Goal: Information Seeking & Learning: Learn about a topic

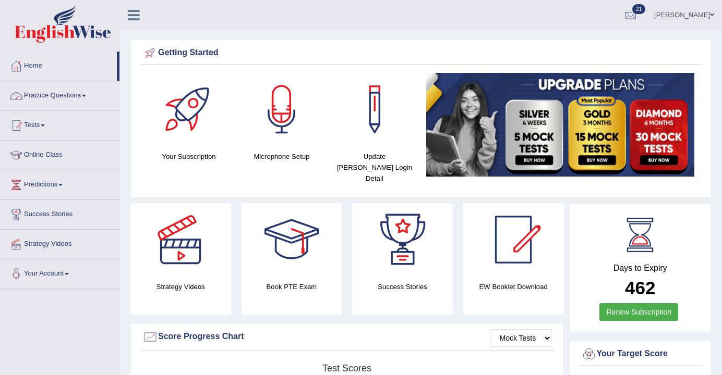
click at [63, 99] on link "Practice Questions" at bounding box center [60, 94] width 119 height 26
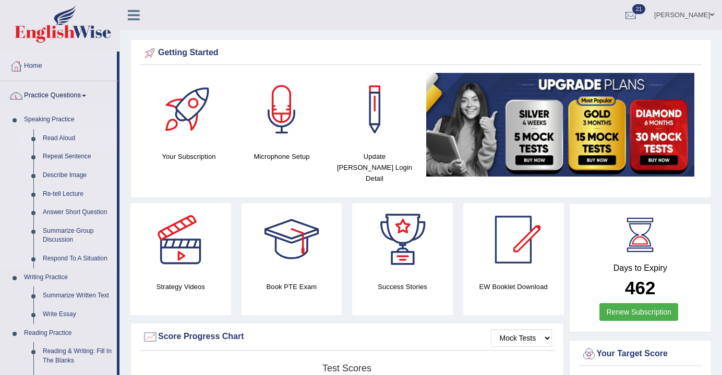
click at [67, 135] on link "Read Aloud" at bounding box center [77, 138] width 79 height 19
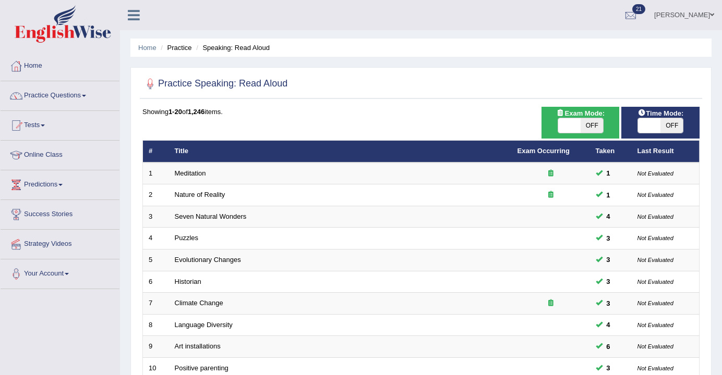
click at [584, 130] on span "OFF" at bounding box center [591, 125] width 22 height 15
checkbox input "true"
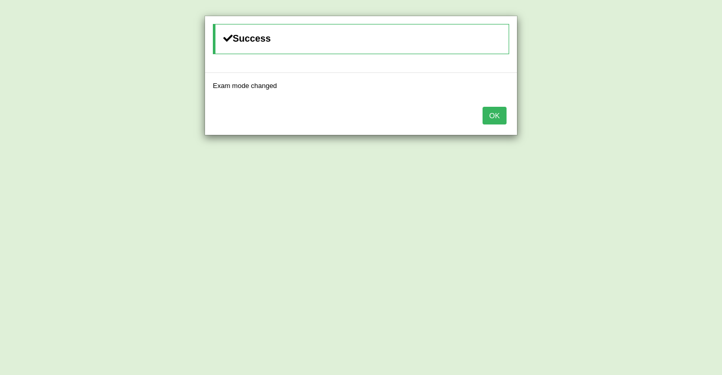
click at [484, 124] on button "OK" at bounding box center [494, 116] width 24 height 18
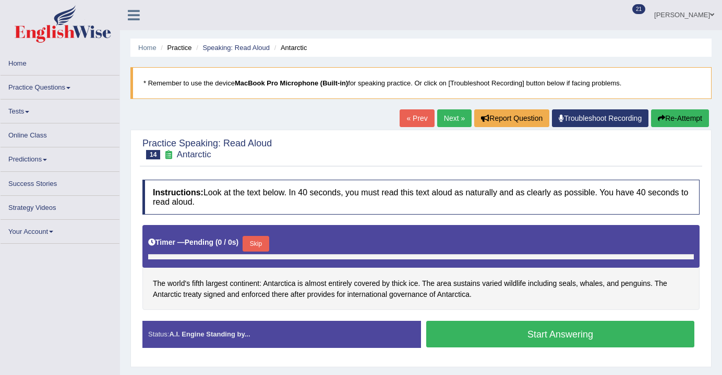
scroll to position [5, 0]
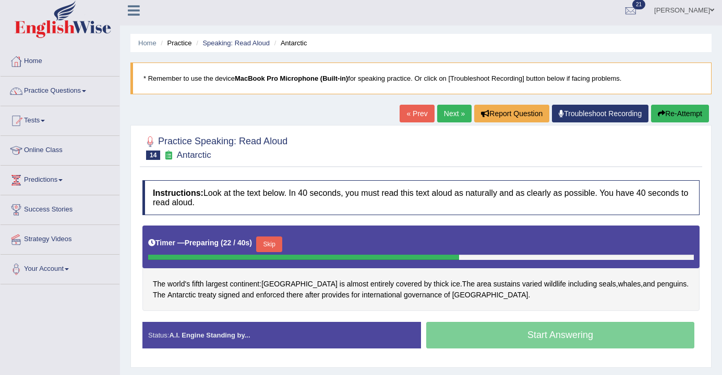
click at [281, 245] on button "Skip" at bounding box center [269, 245] width 26 height 16
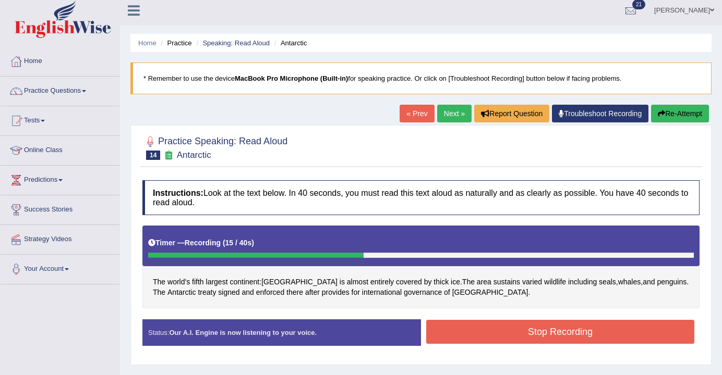
click at [514, 333] on button "Stop Recording" at bounding box center [560, 332] width 268 height 24
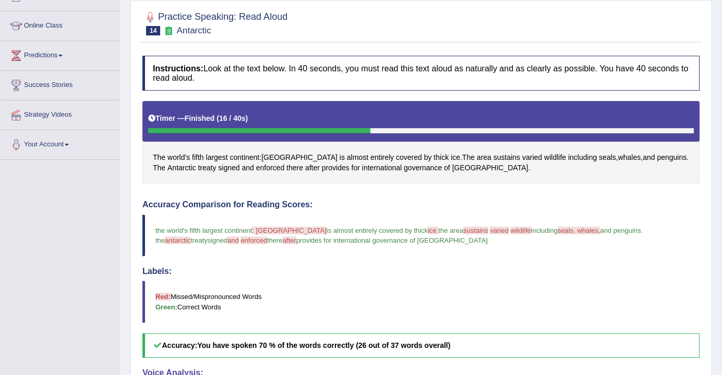
scroll to position [131, 0]
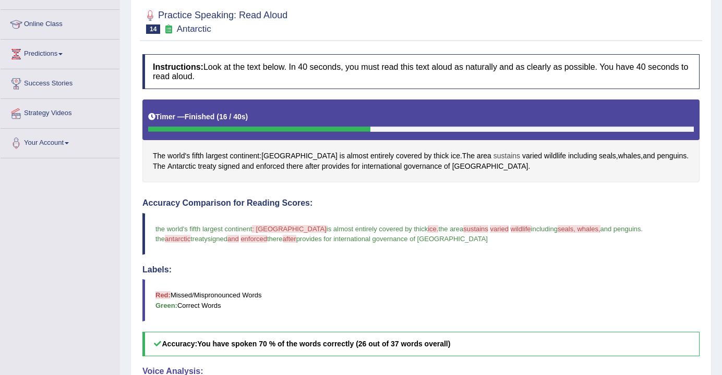
click at [493, 160] on span "sustains" at bounding box center [506, 156] width 27 height 11
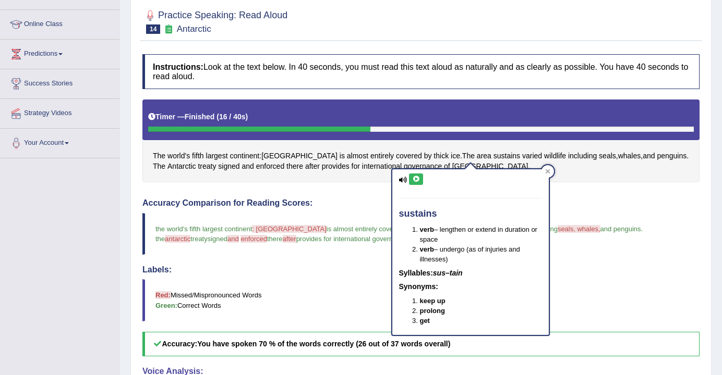
click at [418, 175] on button at bounding box center [416, 179] width 14 height 11
click at [417, 180] on icon at bounding box center [416, 179] width 8 height 6
click at [418, 181] on icon at bounding box center [416, 179] width 8 height 6
click at [418, 183] on button at bounding box center [416, 179] width 14 height 11
click at [549, 172] on icon at bounding box center [548, 171] width 5 height 5
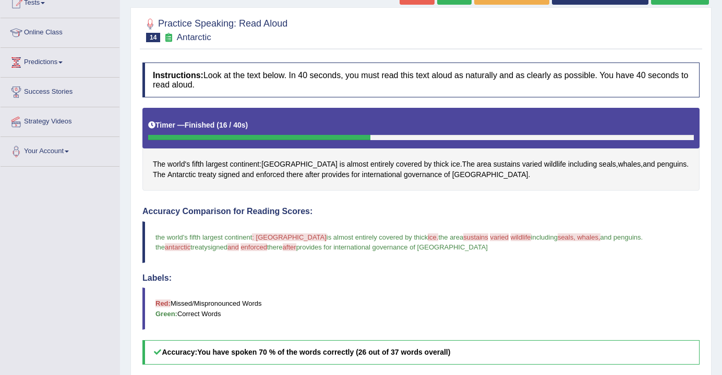
scroll to position [119, 0]
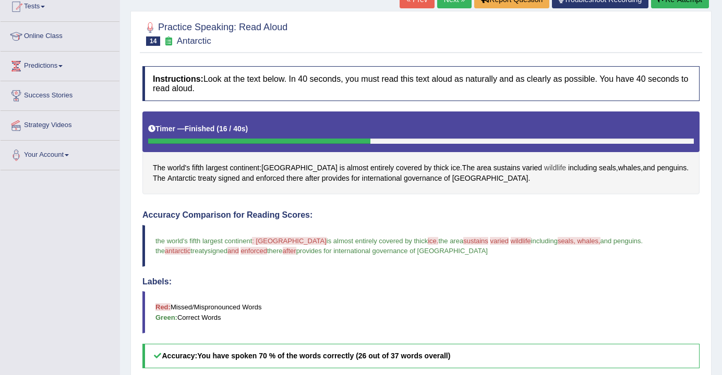
click at [544, 172] on span "wildlife" at bounding box center [555, 168] width 22 height 11
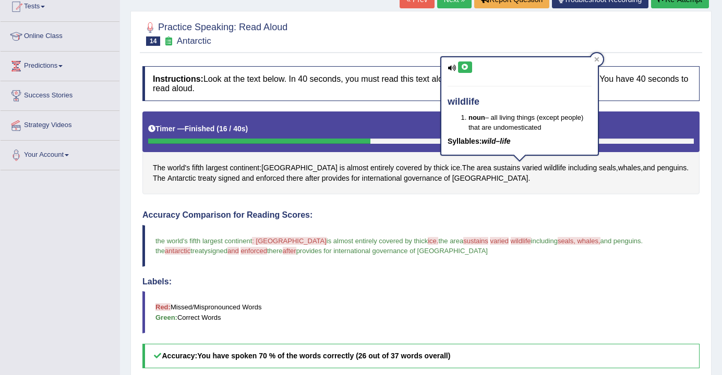
click at [468, 78] on div "wildlife noun – all living things (except people) that are undomesticated Sylla…" at bounding box center [519, 106] width 156 height 98
click at [467, 67] on icon at bounding box center [465, 67] width 8 height 6
click at [597, 60] on icon at bounding box center [596, 59] width 5 height 5
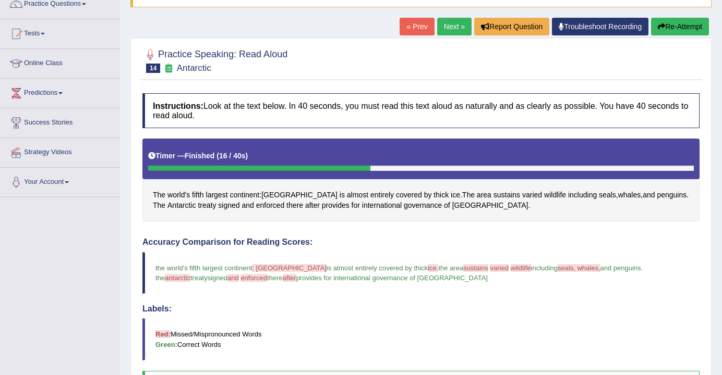
scroll to position [88, 0]
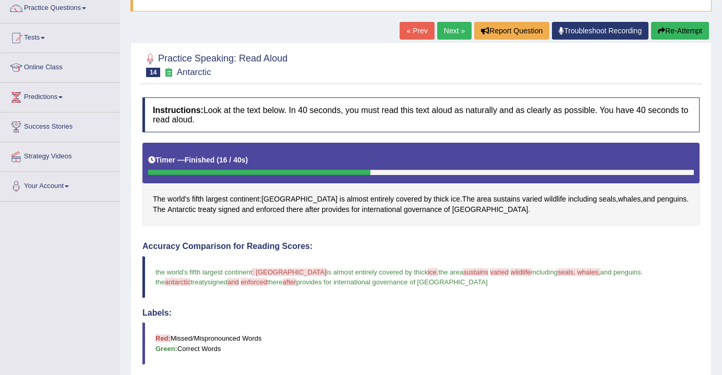
click at [672, 40] on div "« Prev Next » Report Question Troubleshoot Recording Re-Attempt" at bounding box center [555, 32] width 312 height 20
click at [644, 277] on blockquote "the world's fifth largest continent : antarctica undertaker is almost entirely …" at bounding box center [420, 278] width 557 height 42
click at [190, 278] on span "antarctic" at bounding box center [178, 282] width 26 height 8
click at [465, 213] on span "Antarctica" at bounding box center [490, 209] width 76 height 11
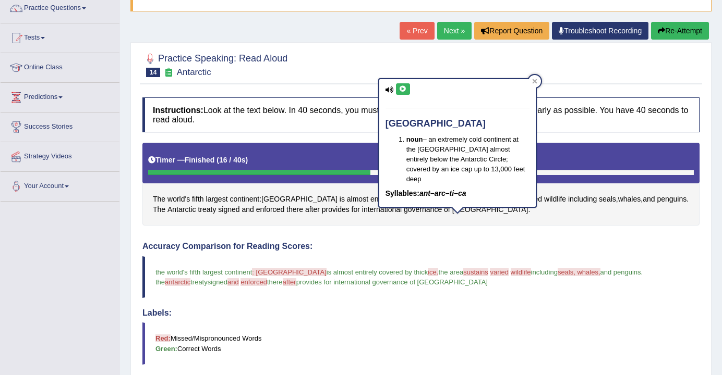
click at [403, 93] on button at bounding box center [403, 88] width 14 height 11
click at [536, 85] on div at bounding box center [534, 81] width 13 height 13
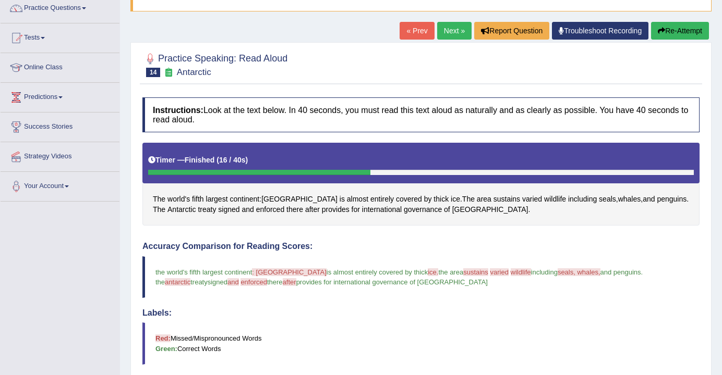
click at [692, 34] on button "Re-Attempt" at bounding box center [680, 31] width 58 height 18
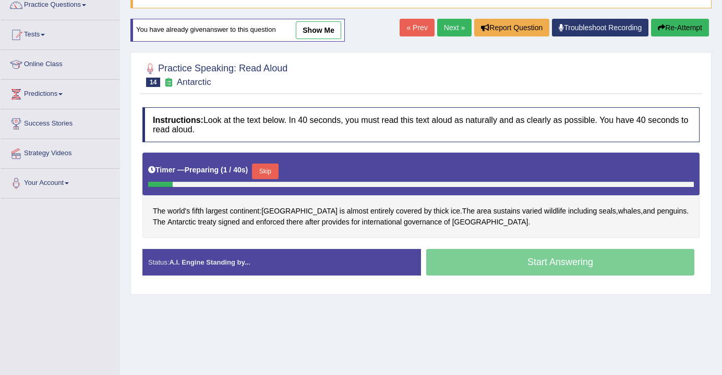
click at [271, 172] on button "Skip" at bounding box center [265, 172] width 26 height 16
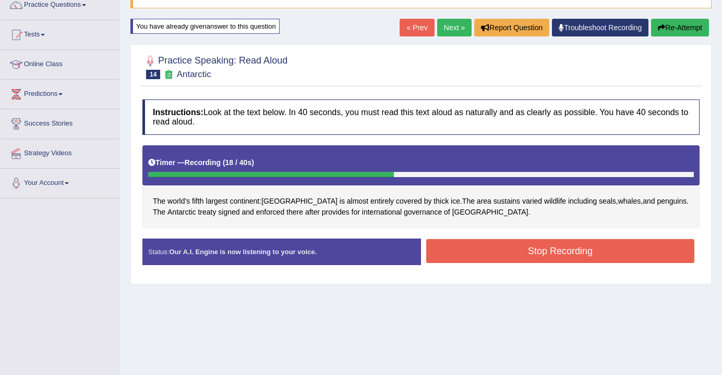
click at [504, 242] on button "Stop Recording" at bounding box center [560, 251] width 268 height 24
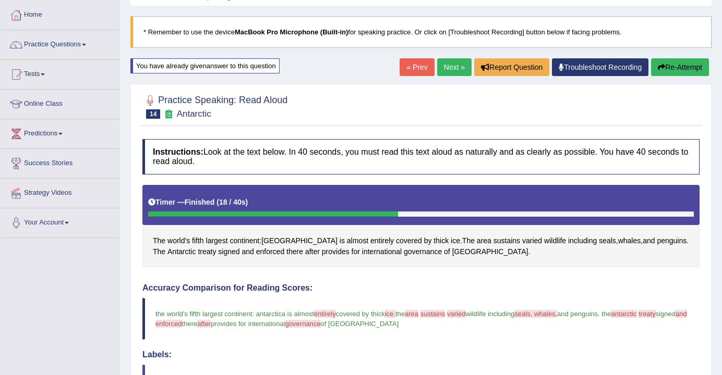
scroll to position [34, 0]
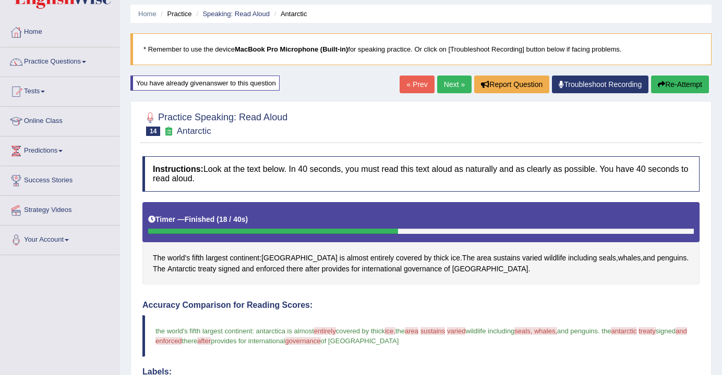
click at [444, 88] on link "Next »" at bounding box center [454, 85] width 34 height 18
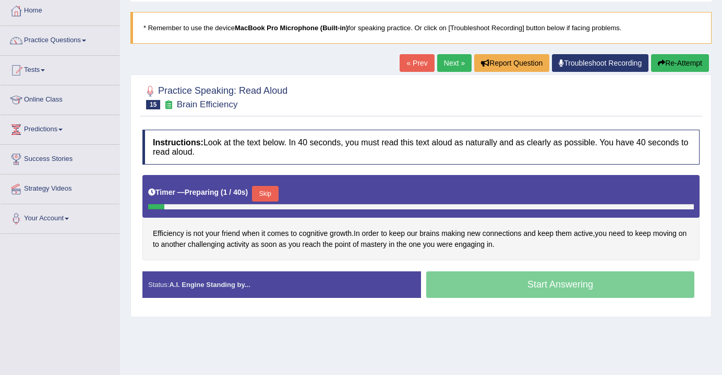
click at [272, 192] on button "Skip" at bounding box center [265, 194] width 26 height 16
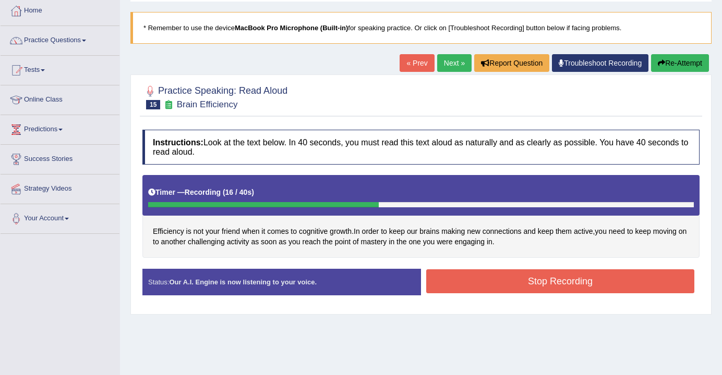
click at [495, 283] on button "Stop Recording" at bounding box center [560, 282] width 268 height 24
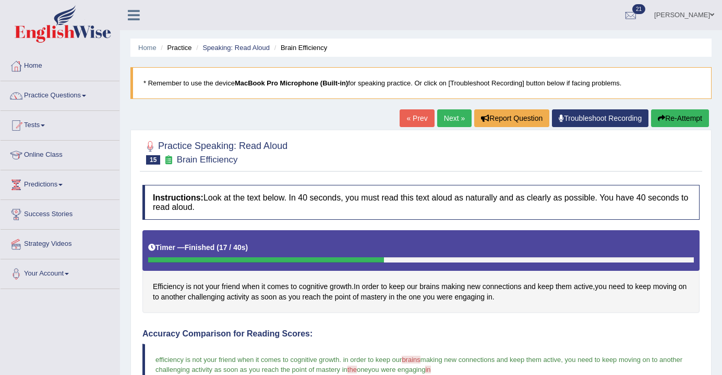
click at [449, 125] on link "Next »" at bounding box center [454, 119] width 34 height 18
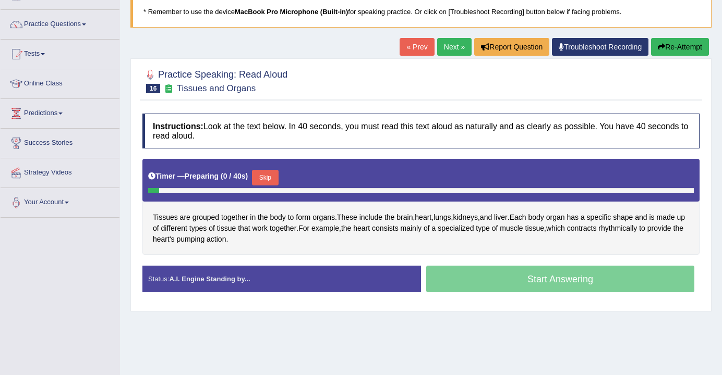
scroll to position [71, 0]
click at [264, 181] on button "Skip" at bounding box center [265, 178] width 26 height 16
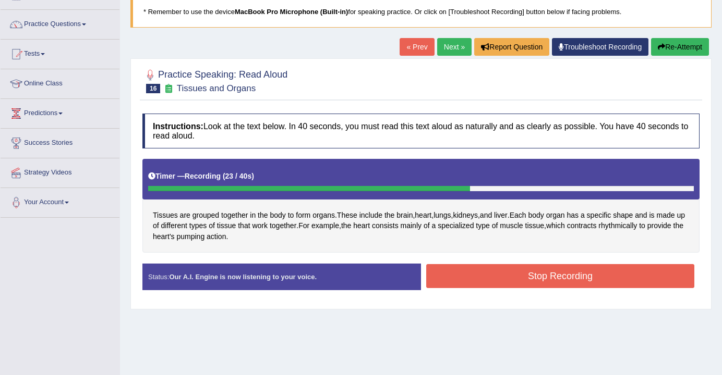
click at [523, 271] on button "Stop Recording" at bounding box center [560, 276] width 268 height 24
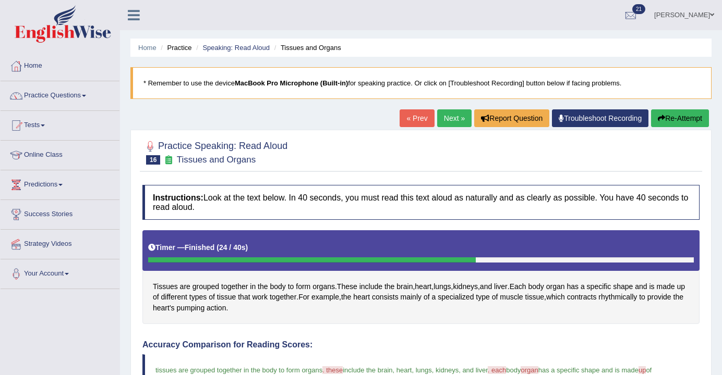
scroll to position [116, 0]
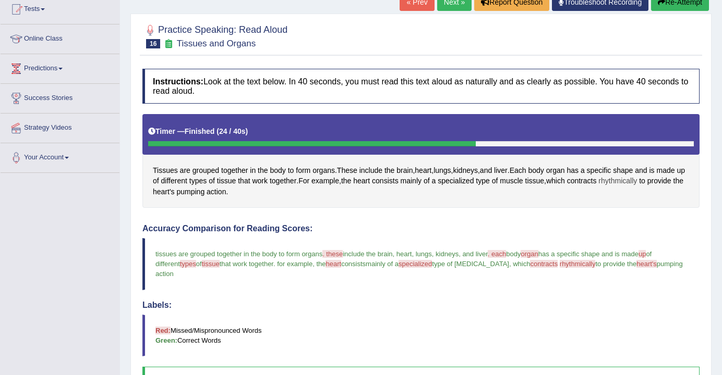
click at [637, 183] on span "rhythmically" at bounding box center [617, 181] width 39 height 11
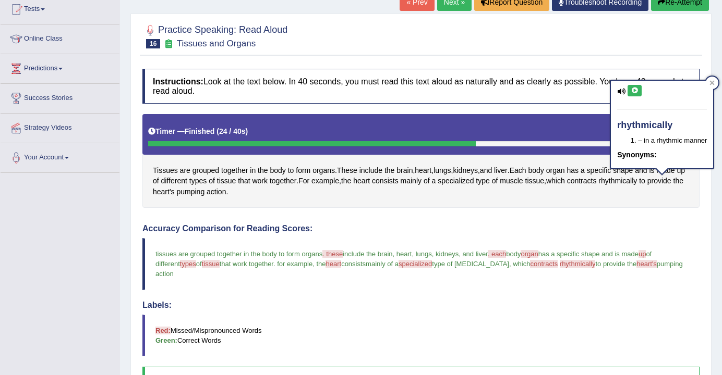
click at [629, 94] on button at bounding box center [634, 90] width 14 height 11
click at [639, 94] on button at bounding box center [634, 90] width 14 height 11
click at [714, 84] on icon at bounding box center [711, 82] width 5 height 5
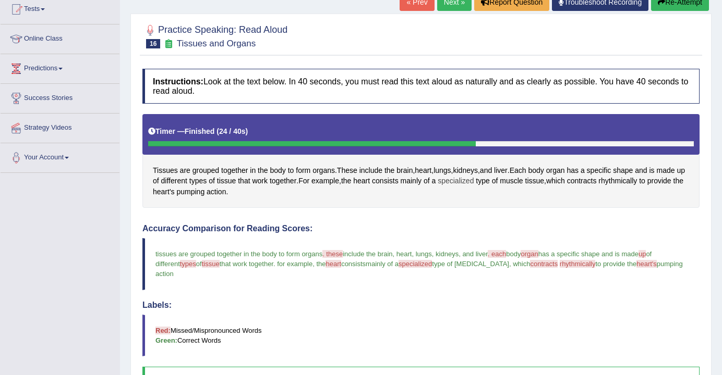
click at [474, 181] on span "specialized" at bounding box center [456, 181] width 36 height 11
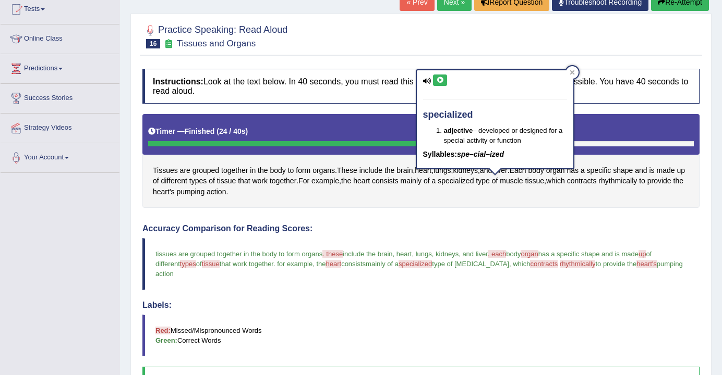
click at [443, 83] on icon at bounding box center [440, 80] width 8 height 6
click at [575, 74] on div at bounding box center [572, 72] width 13 height 13
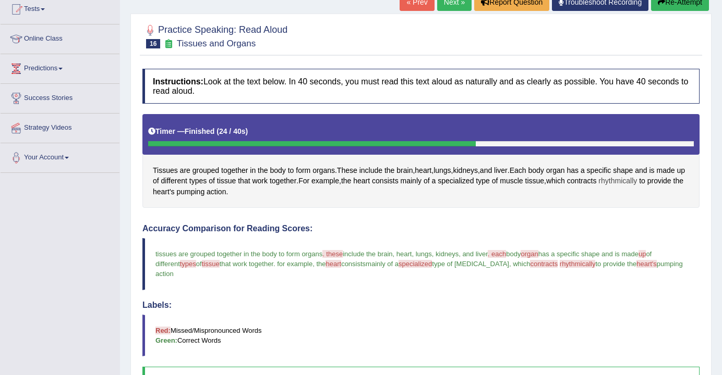
click at [637, 182] on span "rhythmically" at bounding box center [617, 181] width 39 height 11
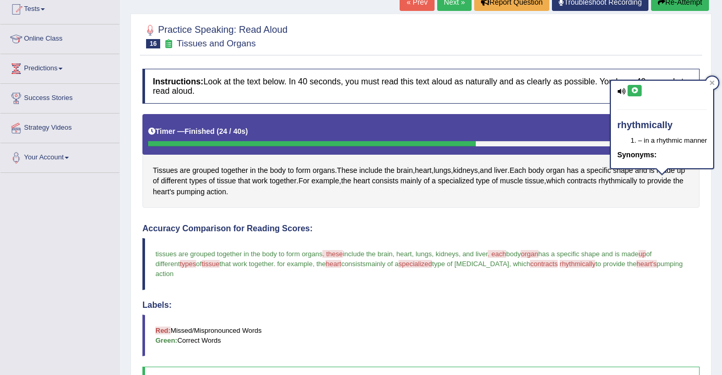
click at [635, 94] on button at bounding box center [634, 90] width 14 height 11
click at [715, 83] on div at bounding box center [712, 83] width 13 height 13
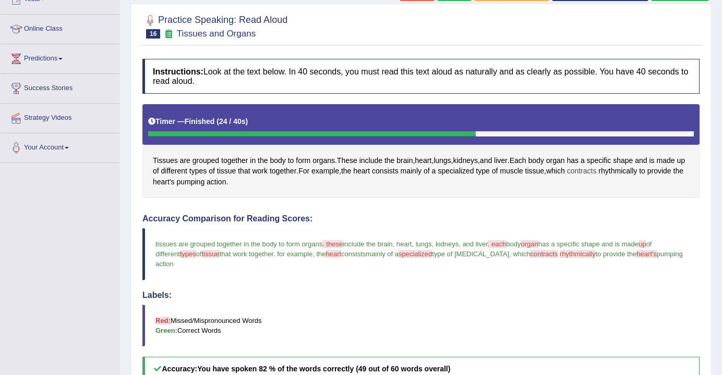
scroll to position [74, 0]
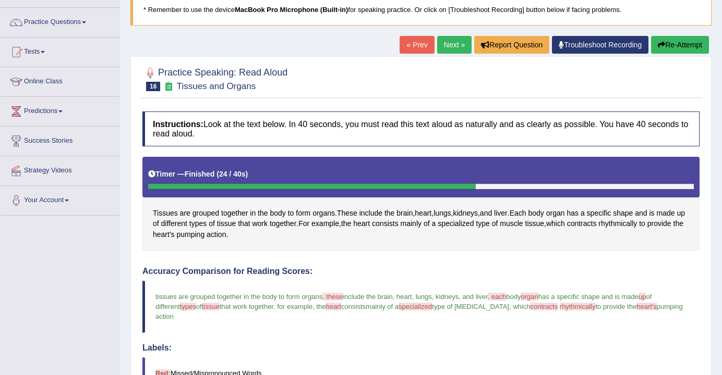
click at [684, 44] on button "Re-Attempt" at bounding box center [680, 45] width 58 height 18
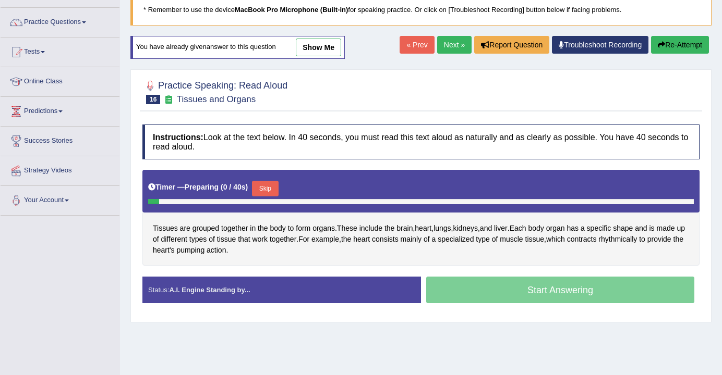
scroll to position [74, 0]
click at [263, 192] on button "Skip" at bounding box center [265, 189] width 26 height 16
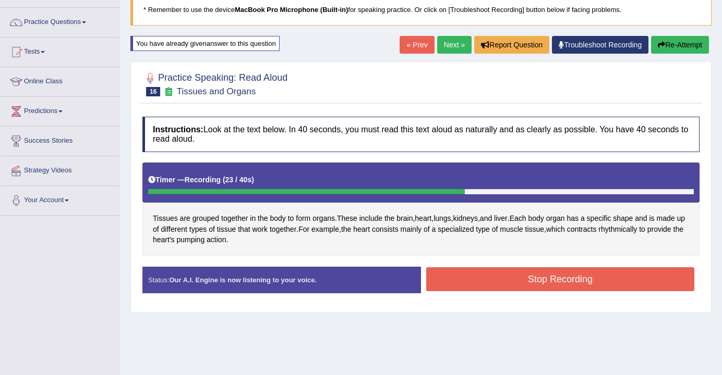
click at [525, 279] on button "Stop Recording" at bounding box center [560, 280] width 268 height 24
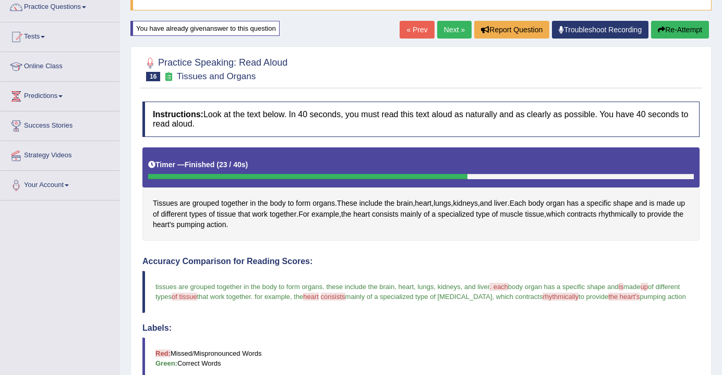
scroll to position [0, 0]
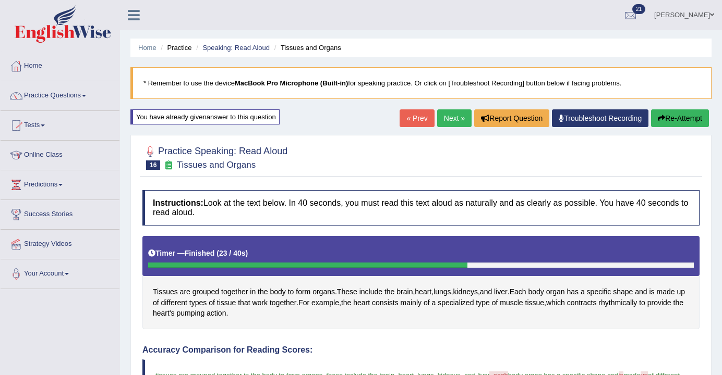
click at [449, 125] on link "Next »" at bounding box center [454, 119] width 34 height 18
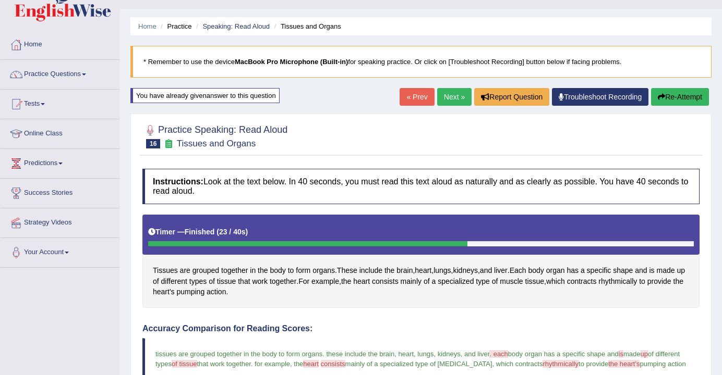
scroll to position [65, 0]
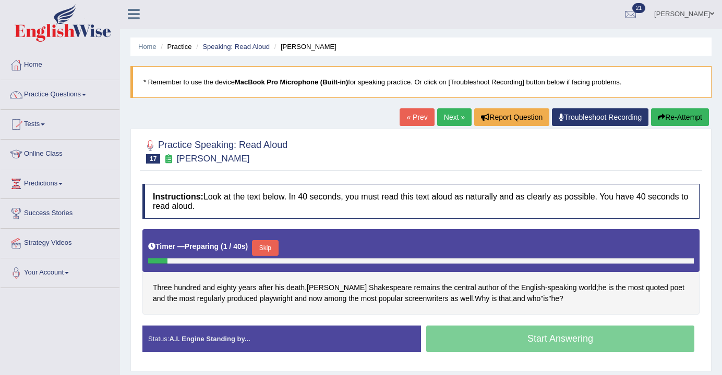
click at [267, 251] on button "Skip" at bounding box center [265, 248] width 26 height 16
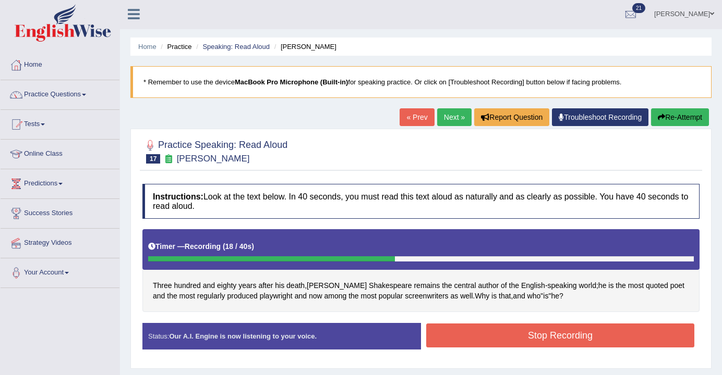
click at [532, 333] on button "Stop Recording" at bounding box center [560, 336] width 268 height 24
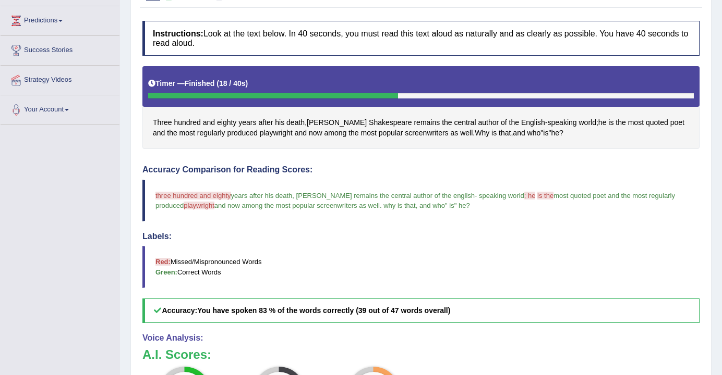
scroll to position [163, 0]
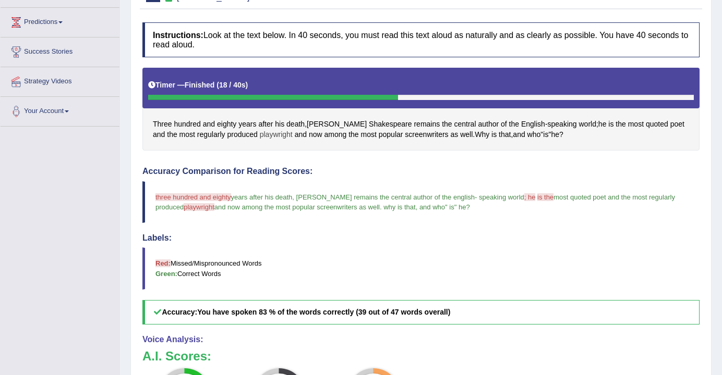
click at [260, 135] on span "playwright" at bounding box center [276, 134] width 33 height 11
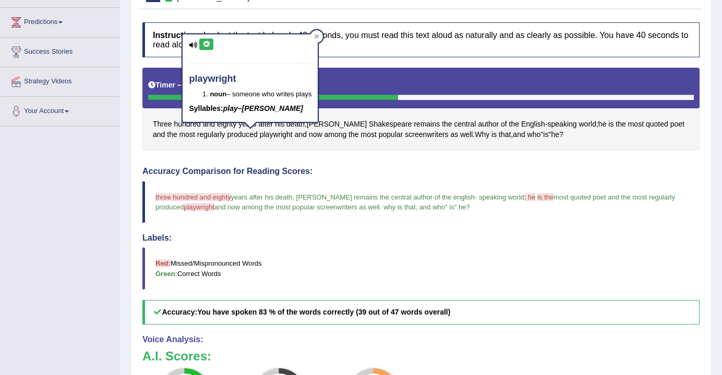
click at [208, 42] on icon at bounding box center [206, 44] width 8 height 6
click at [209, 44] on icon at bounding box center [206, 44] width 8 height 6
click at [319, 34] on icon at bounding box center [316, 36] width 5 height 5
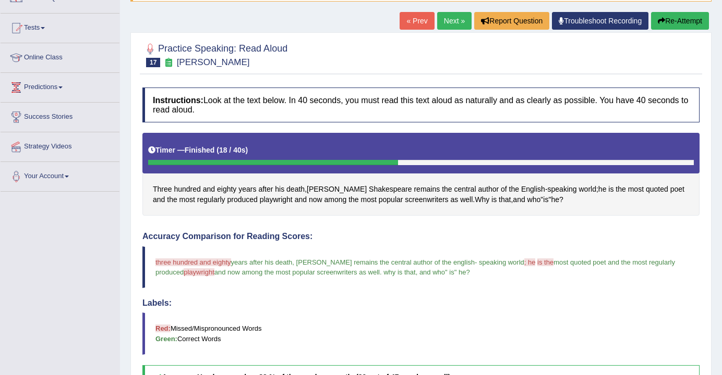
scroll to position [68, 0]
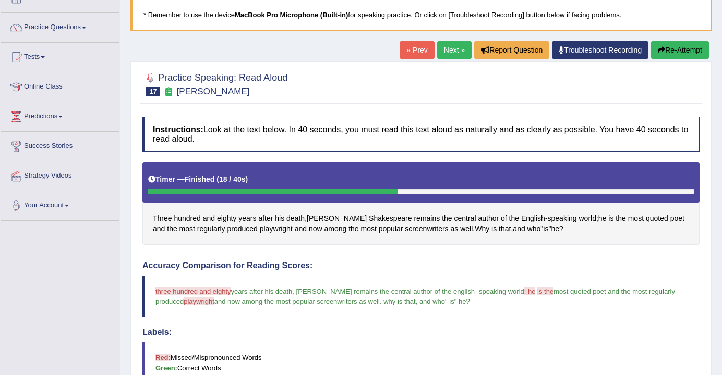
click at [449, 49] on link "Next »" at bounding box center [454, 50] width 34 height 18
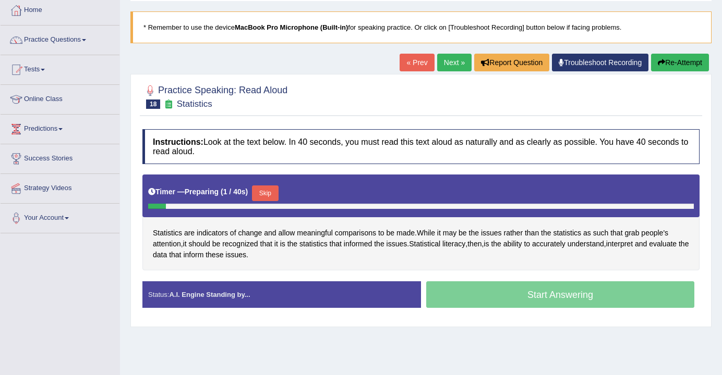
click at [272, 195] on button "Skip" at bounding box center [265, 194] width 26 height 16
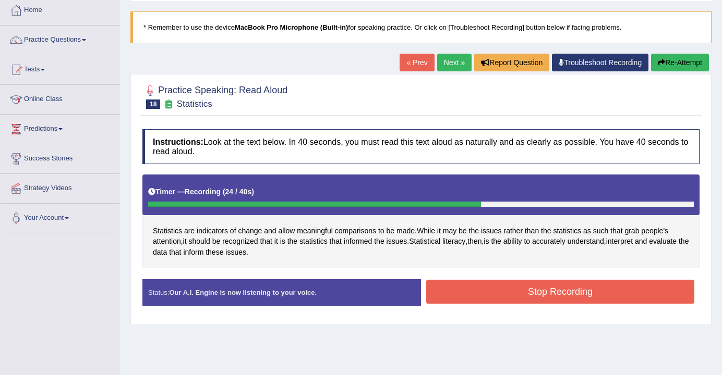
click at [536, 290] on button "Stop Recording" at bounding box center [560, 292] width 268 height 24
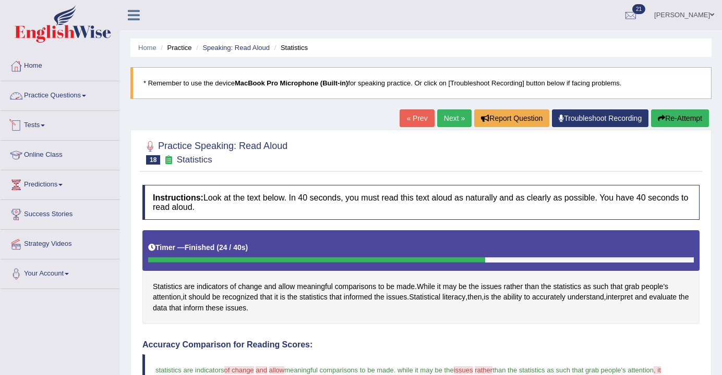
click at [66, 102] on link "Practice Questions" at bounding box center [60, 94] width 119 height 26
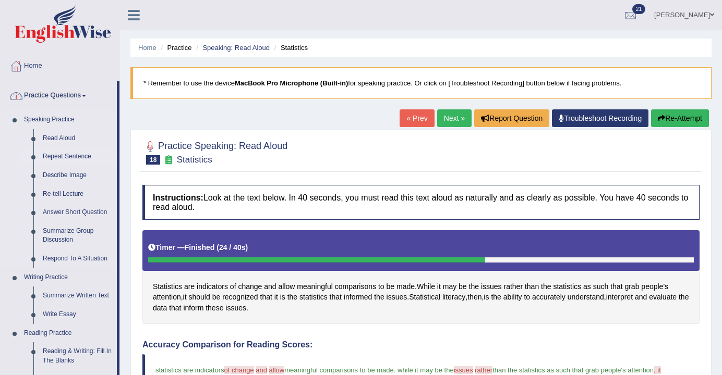
click at [58, 161] on link "Repeat Sentence" at bounding box center [77, 157] width 79 height 19
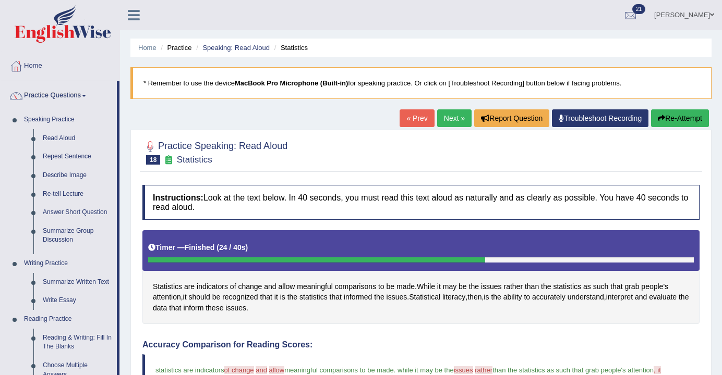
scroll to position [2, 0]
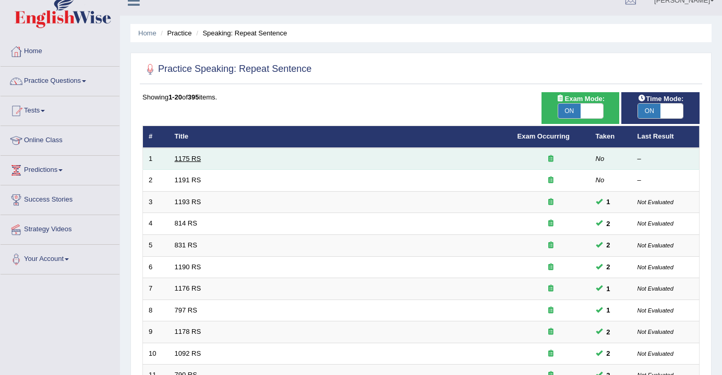
click at [191, 158] on link "1175 RS" at bounding box center [188, 159] width 27 height 8
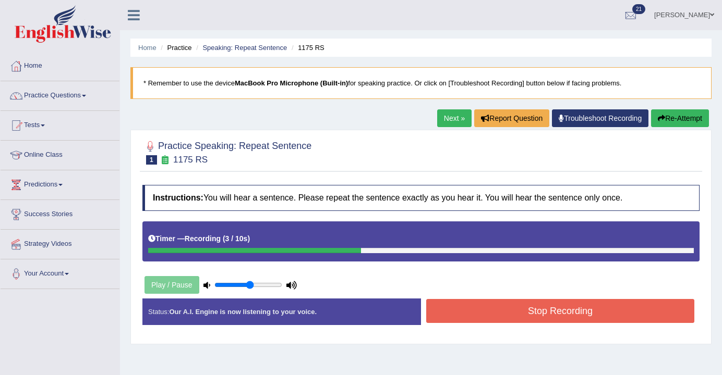
click at [524, 320] on button "Stop Recording" at bounding box center [560, 311] width 268 height 24
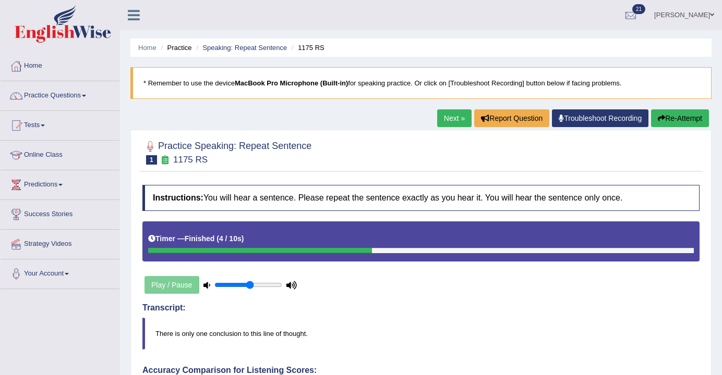
click at [445, 120] on link "Next »" at bounding box center [454, 119] width 34 height 18
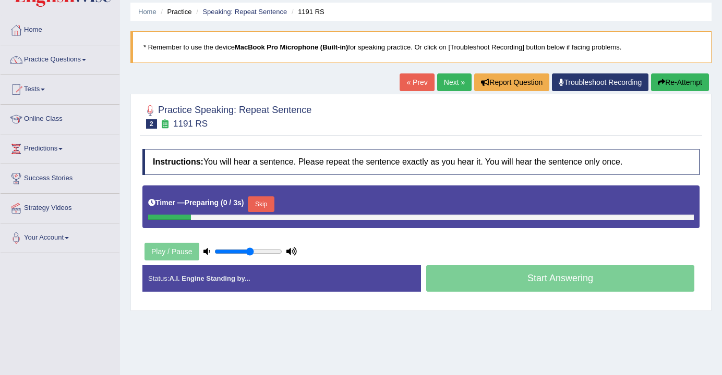
scroll to position [40, 0]
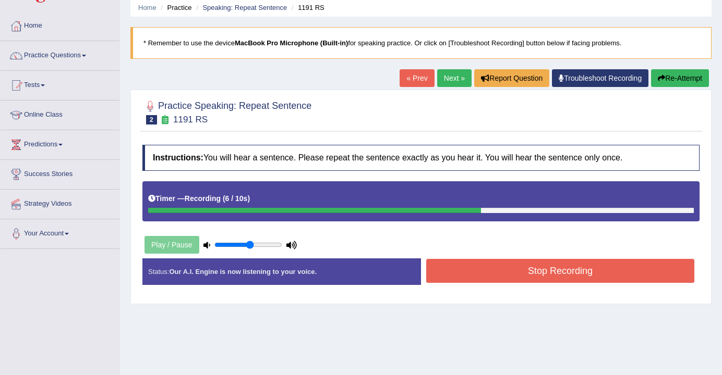
click at [565, 270] on button "Stop Recording" at bounding box center [560, 271] width 268 height 24
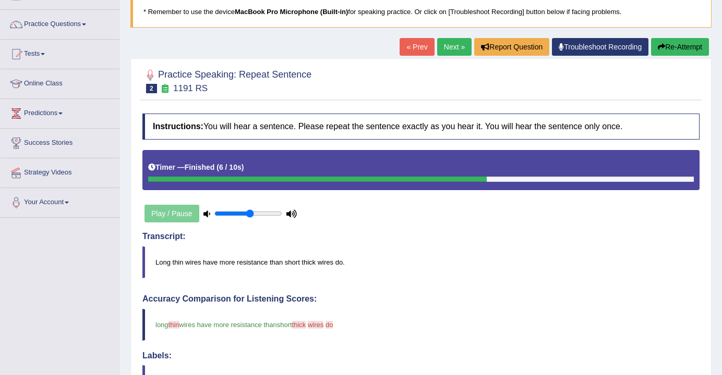
scroll to position [71, 0]
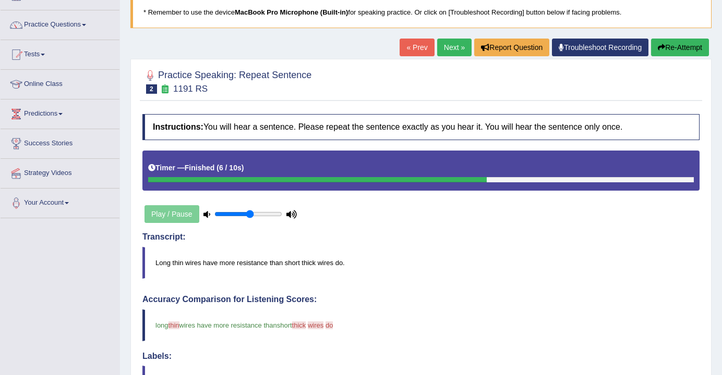
click at [454, 50] on link "Next »" at bounding box center [454, 48] width 34 height 18
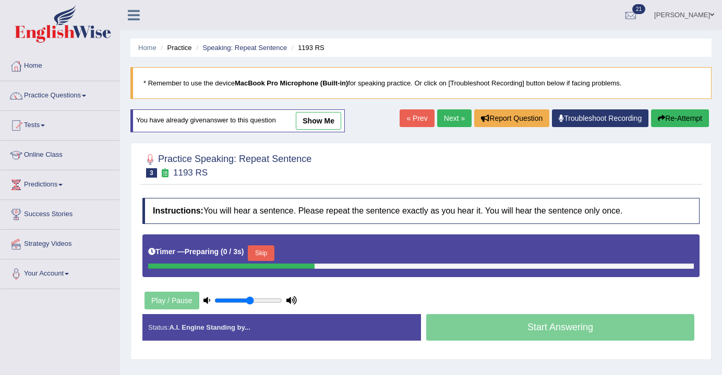
scroll to position [25, 0]
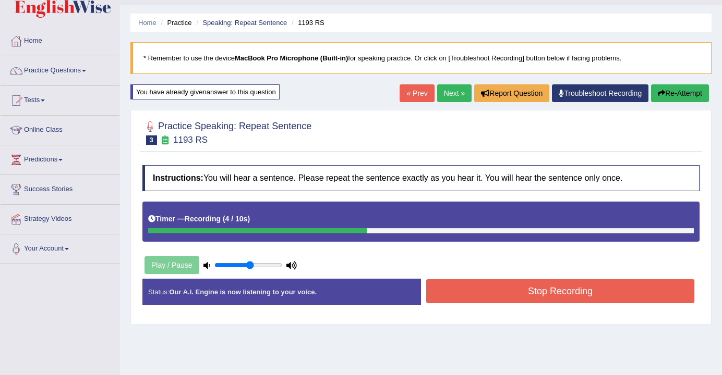
click at [561, 284] on button "Stop Recording" at bounding box center [560, 292] width 268 height 24
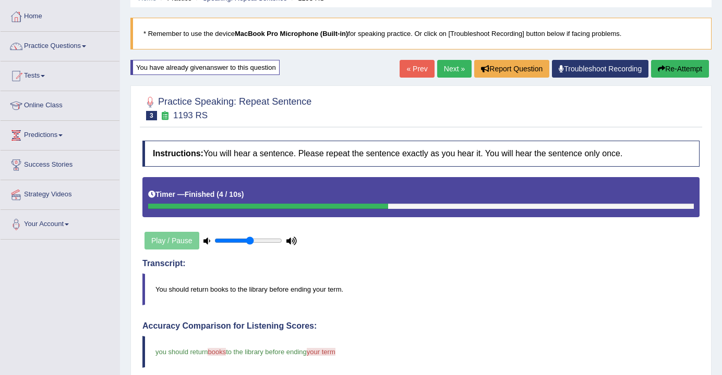
scroll to position [0, 0]
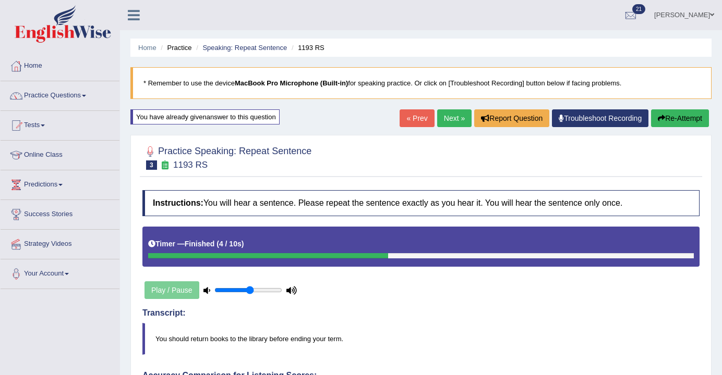
click at [455, 129] on div "« Prev Next » Report Question Troubleshoot Recording Re-Attempt" at bounding box center [555, 120] width 312 height 20
click at [455, 118] on link "Next »" at bounding box center [454, 119] width 34 height 18
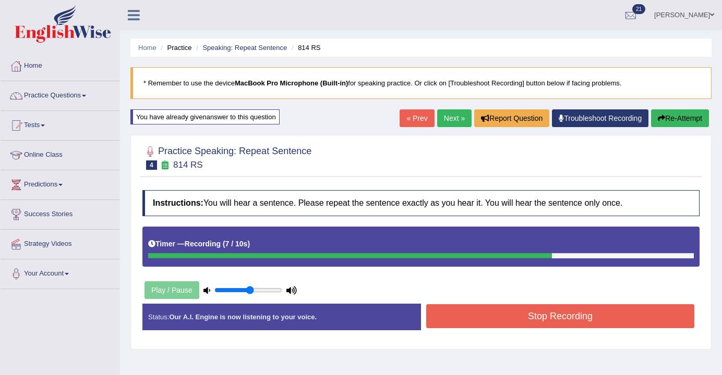
click at [496, 316] on button "Stop Recording" at bounding box center [560, 317] width 268 height 24
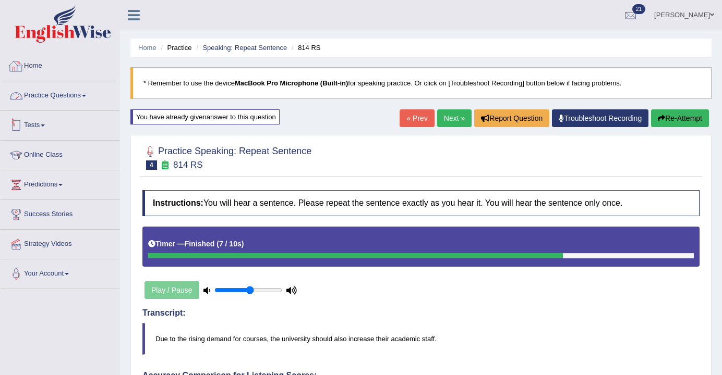
click at [58, 102] on link "Practice Questions" at bounding box center [60, 94] width 119 height 26
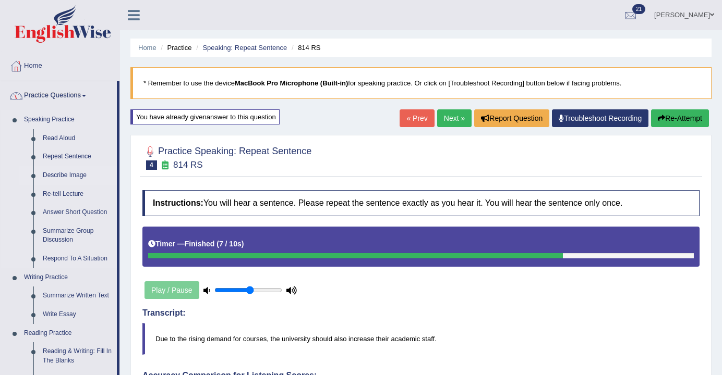
click at [63, 176] on link "Describe Image" at bounding box center [77, 175] width 79 height 19
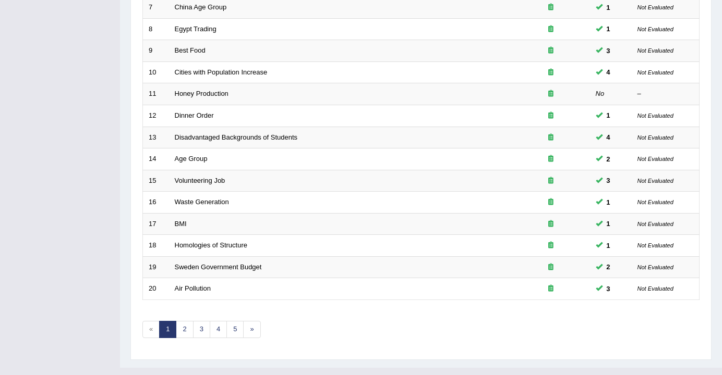
scroll to position [315, 0]
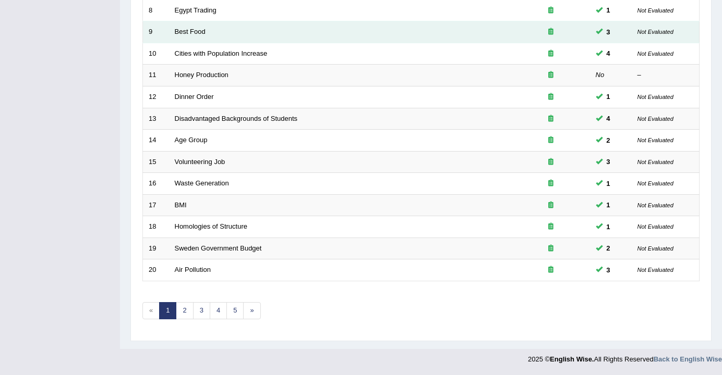
click at [184, 37] on td "Best Food" at bounding box center [340, 32] width 343 height 22
click at [188, 34] on link "Best Food" at bounding box center [190, 32] width 31 height 8
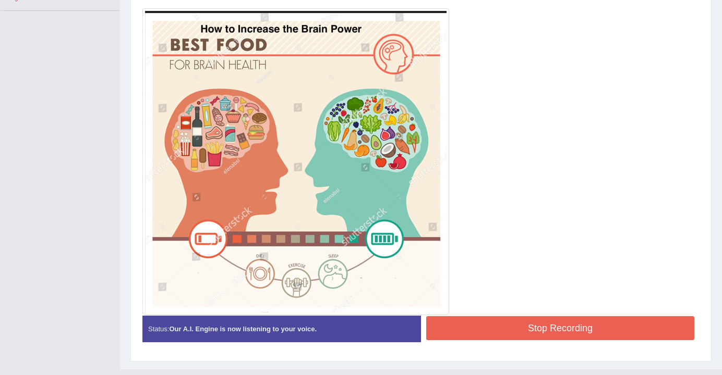
scroll to position [299, 0]
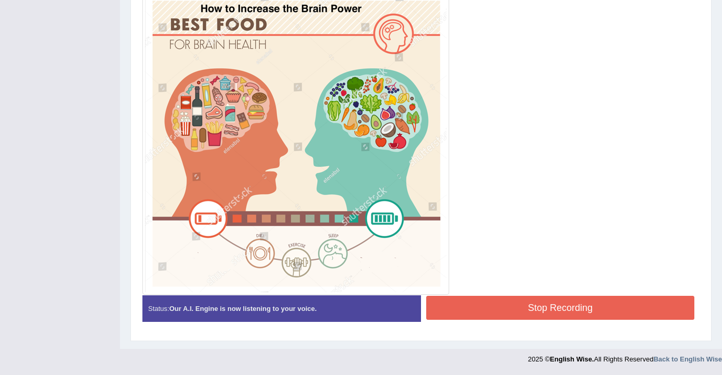
click at [484, 307] on button "Stop Recording" at bounding box center [560, 308] width 268 height 24
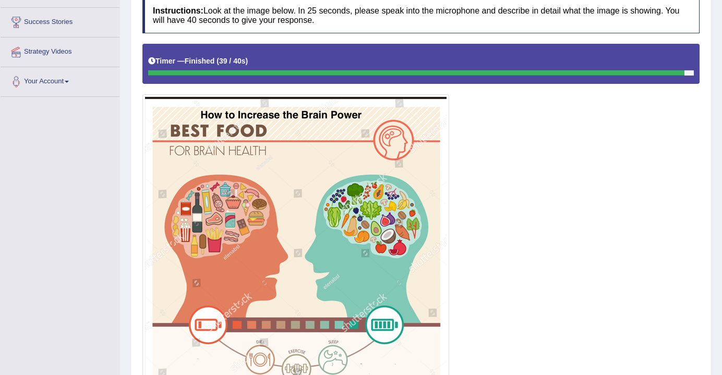
scroll to position [96, 0]
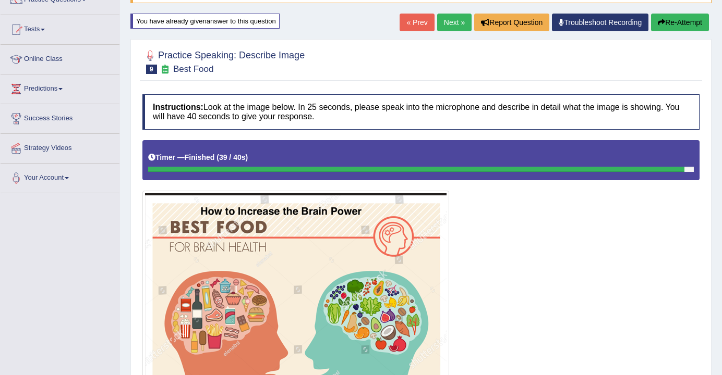
click at [452, 29] on link "Next »" at bounding box center [454, 23] width 34 height 18
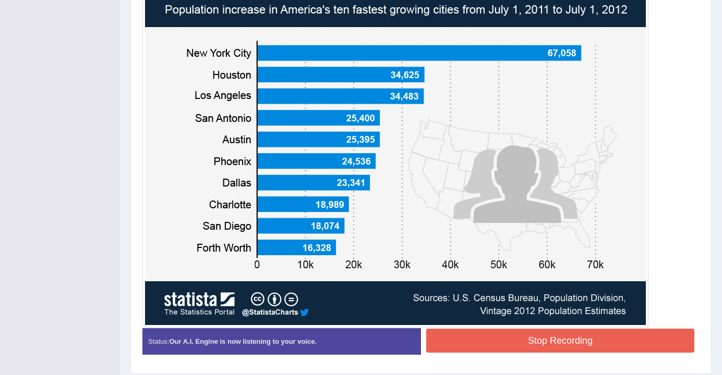
scroll to position [325, 0]
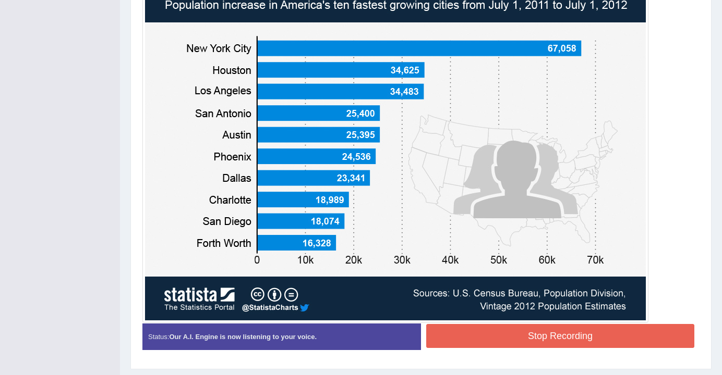
click at [491, 337] on button "Stop Recording" at bounding box center [560, 336] width 268 height 24
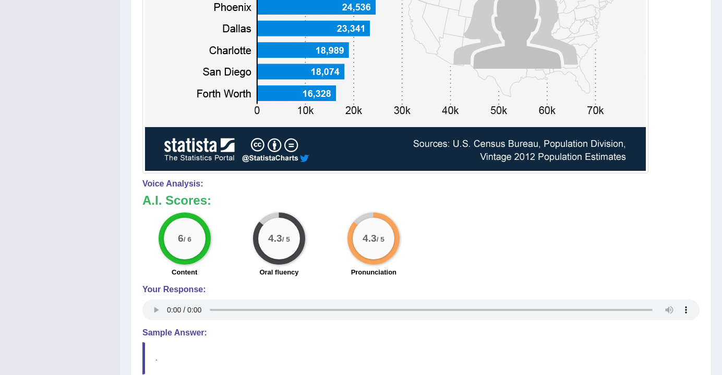
scroll to position [471, 0]
